Goal: Find contact information

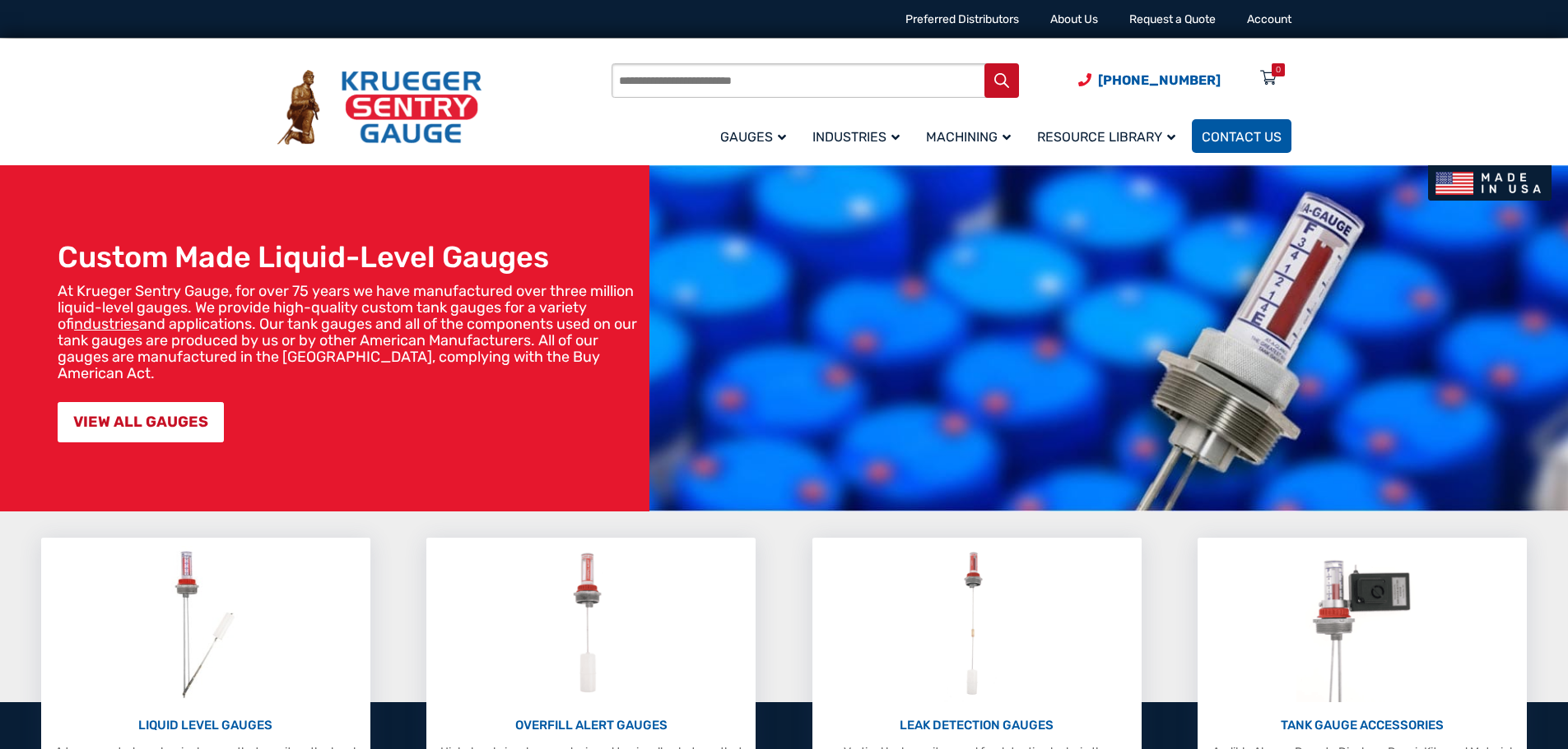
click at [1223, 133] on span "Contact Us" at bounding box center [1241, 137] width 80 height 15
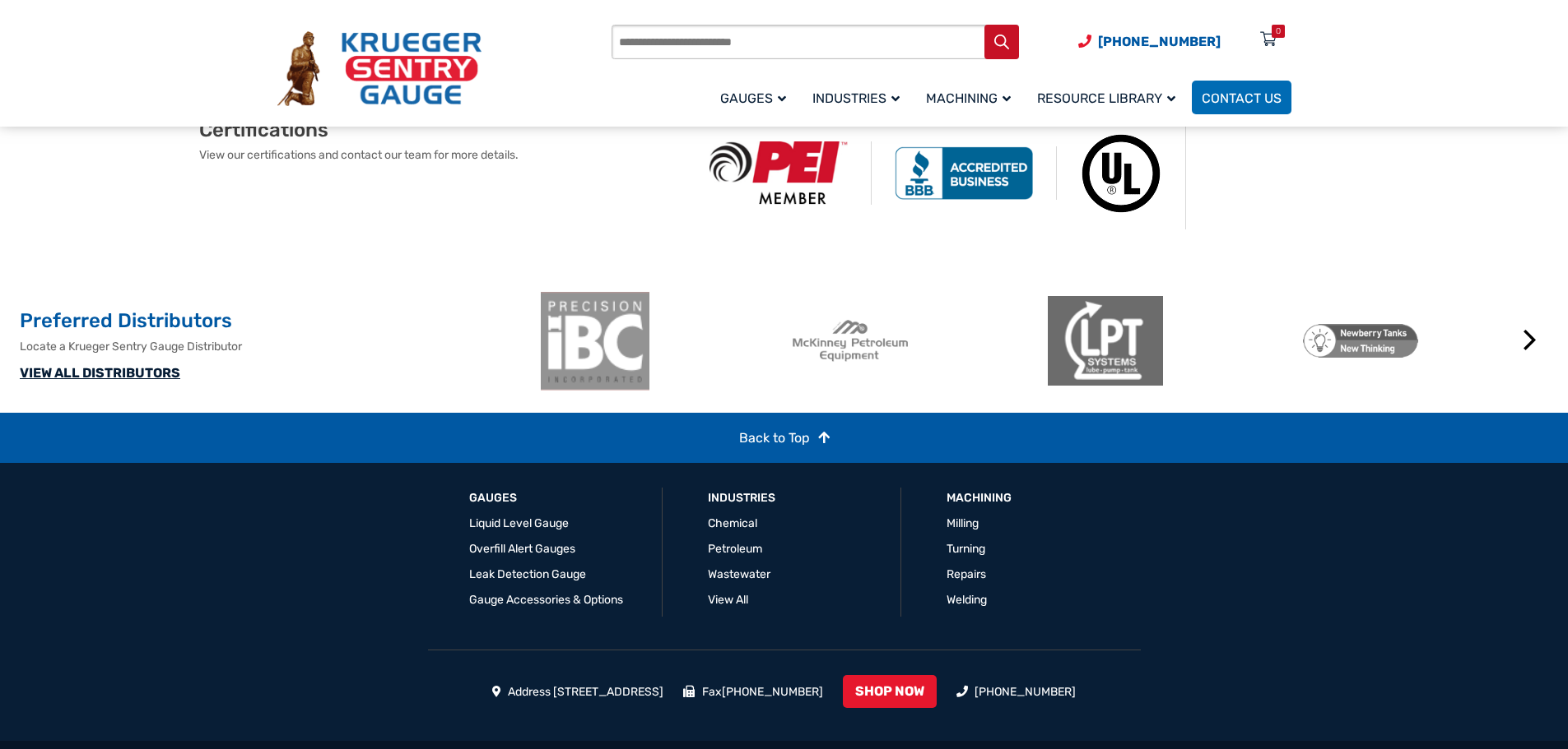
scroll to position [1177, 0]
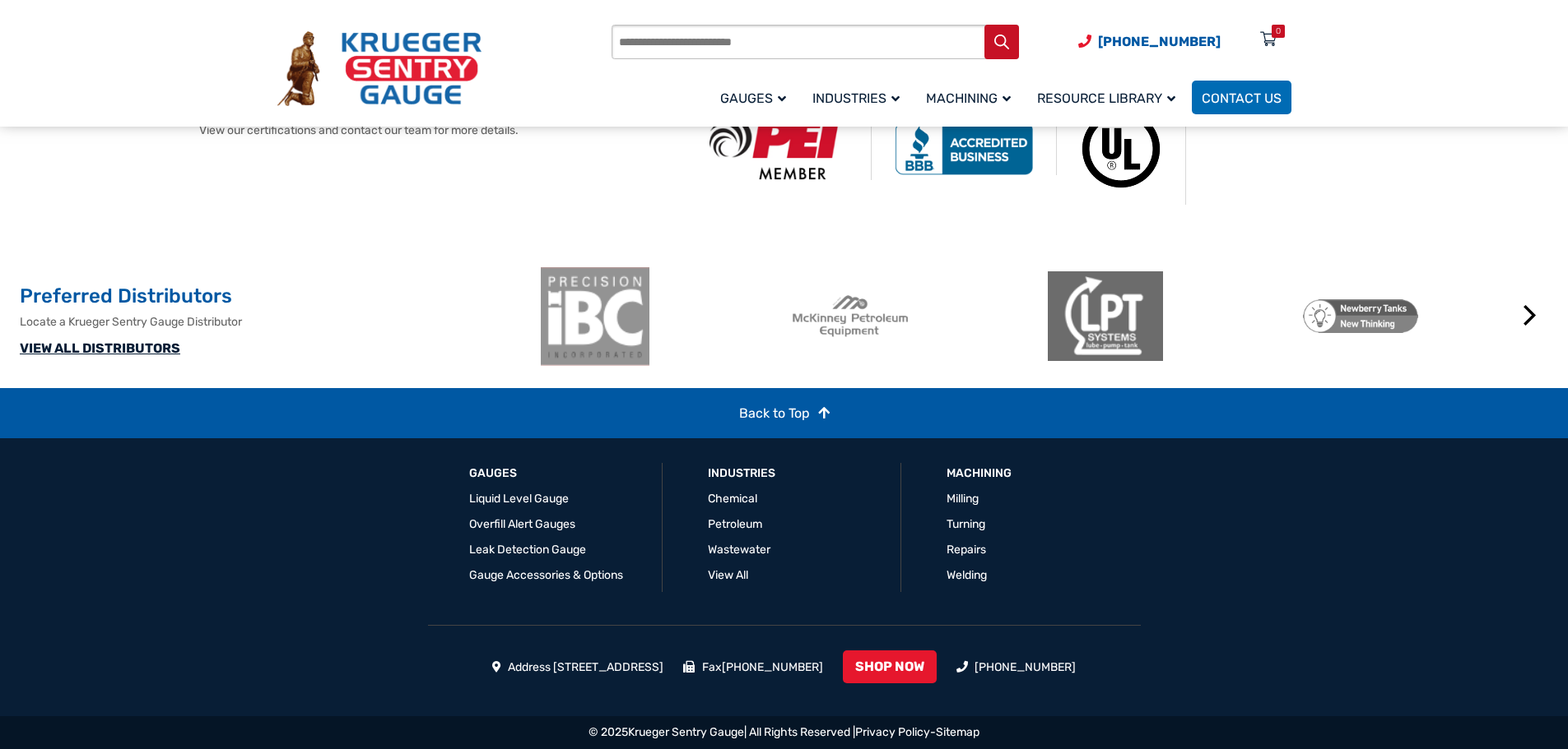
click at [1243, 550] on div "GAUGES Liquid Level Gauge Overfill Alert Gauges Leak Detection Gauge Gauge Acce…" at bounding box center [784, 578] width 1054 height 278
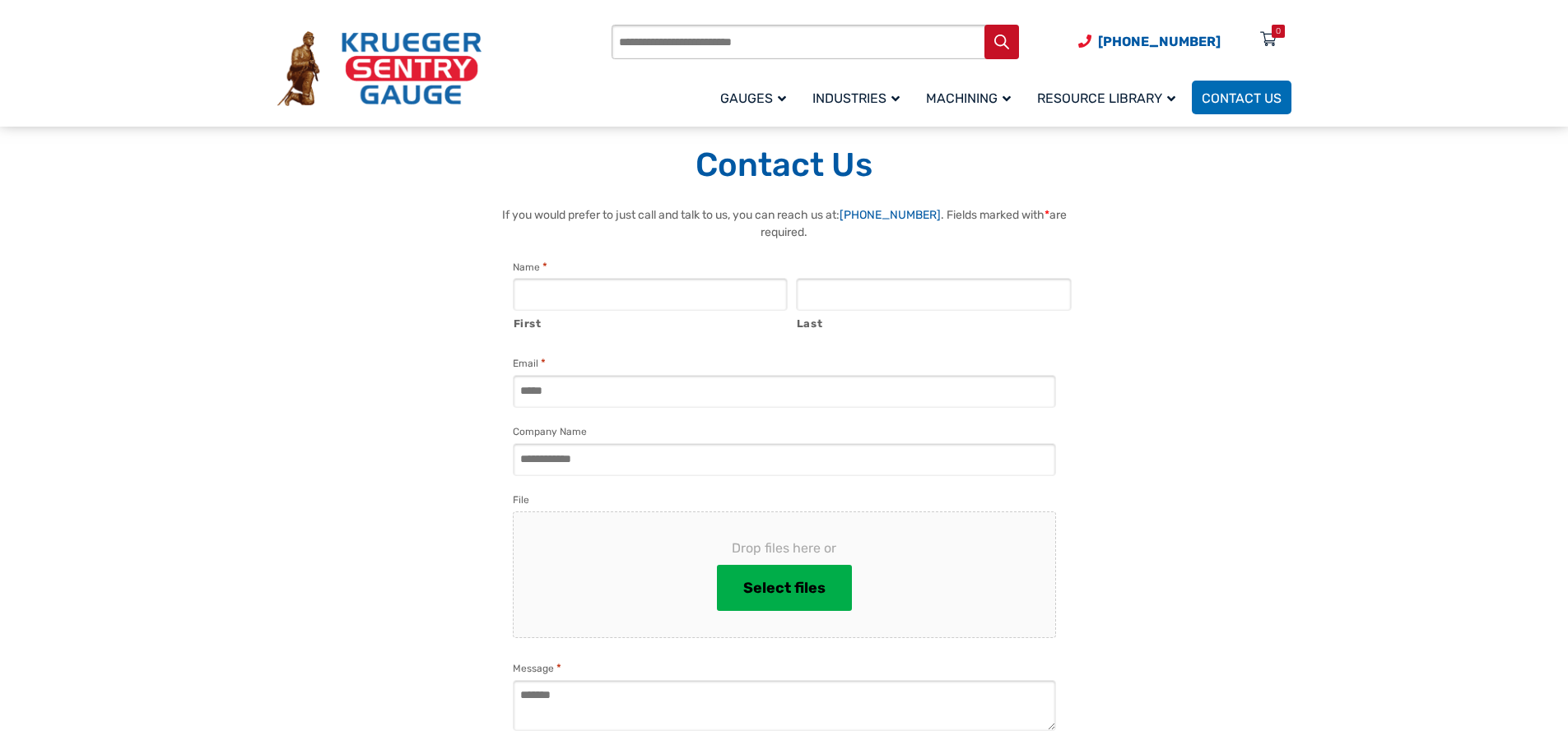
scroll to position [0, 0]
